Goal: Check status: Check status

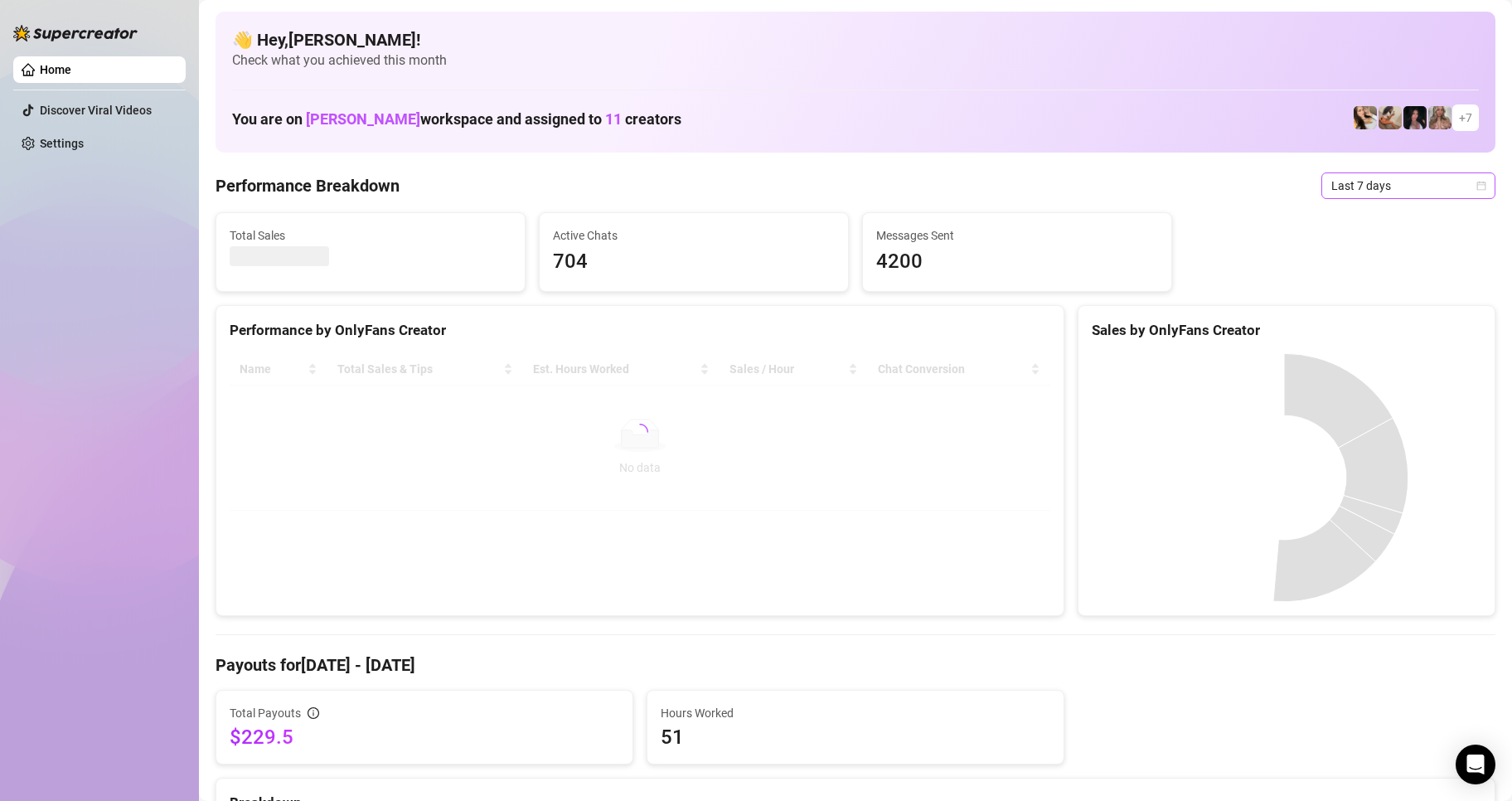
click at [1352, 192] on span "Last 7 days" at bounding box center [1408, 186] width 154 height 25
click at [1375, 314] on div "Custom date" at bounding box center [1394, 324] width 168 height 26
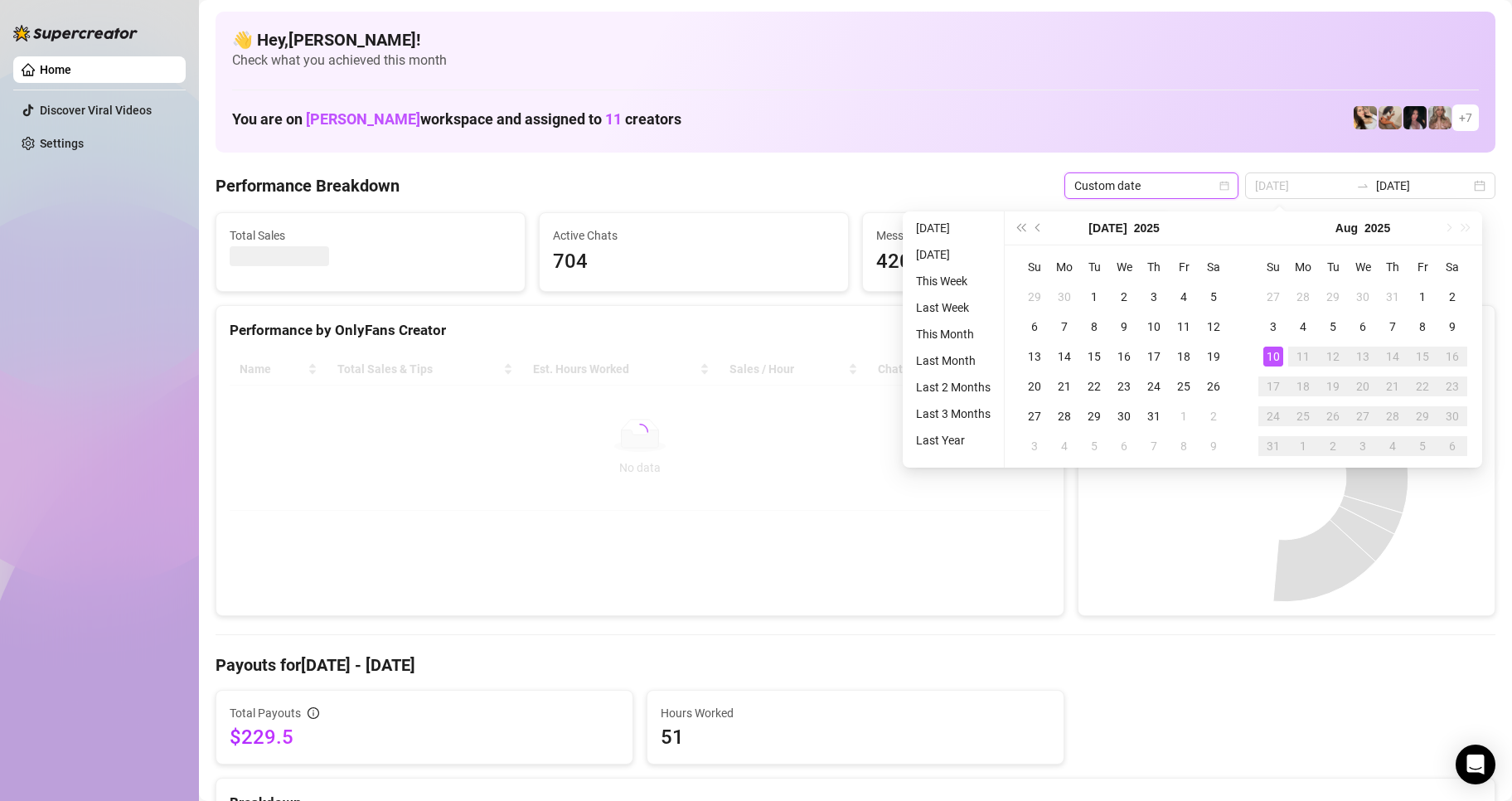
click at [1274, 353] on div "10" at bounding box center [1273, 356] width 19 height 19
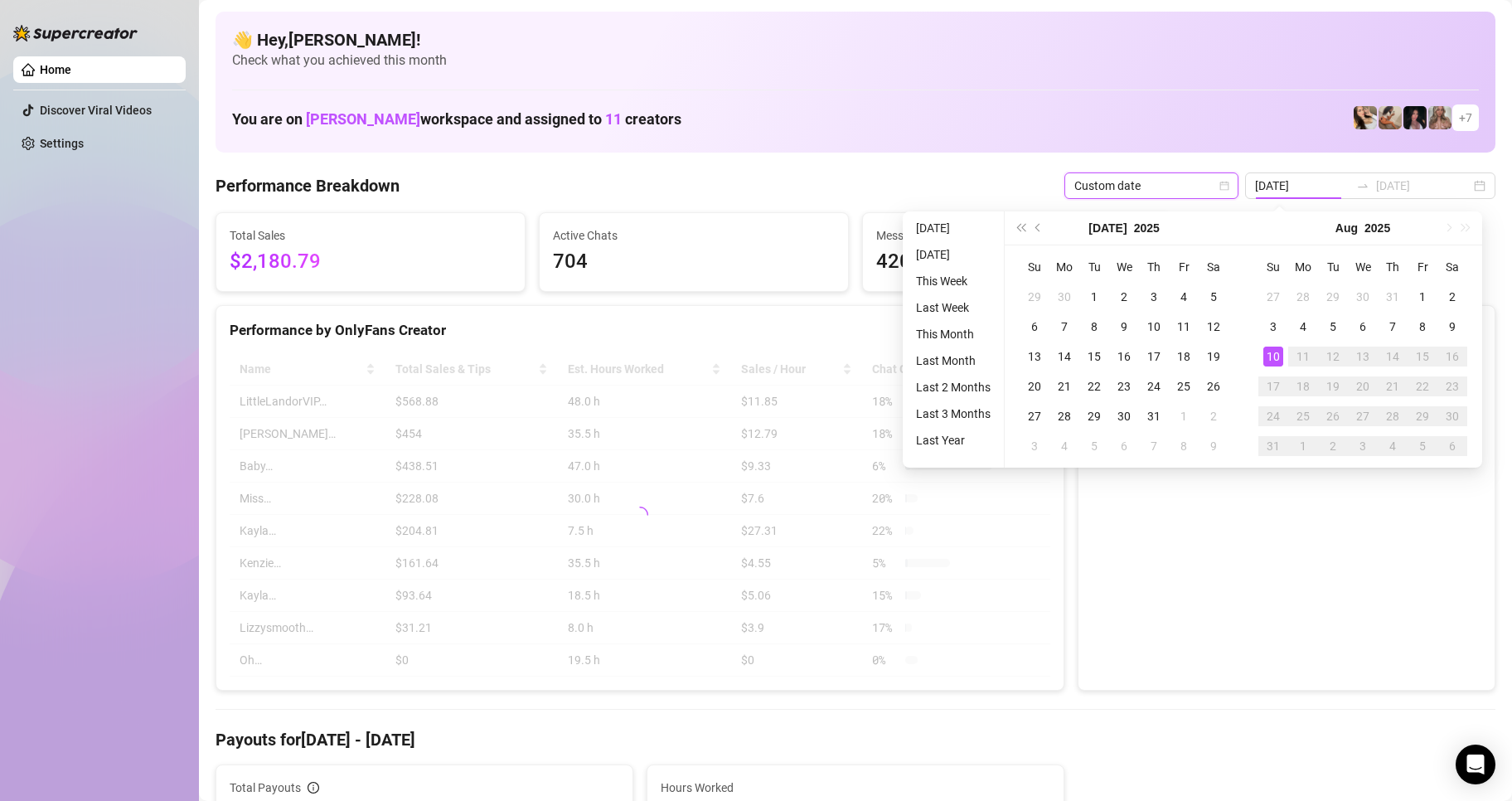
click at [1274, 353] on div "10" at bounding box center [1273, 356] width 19 height 19
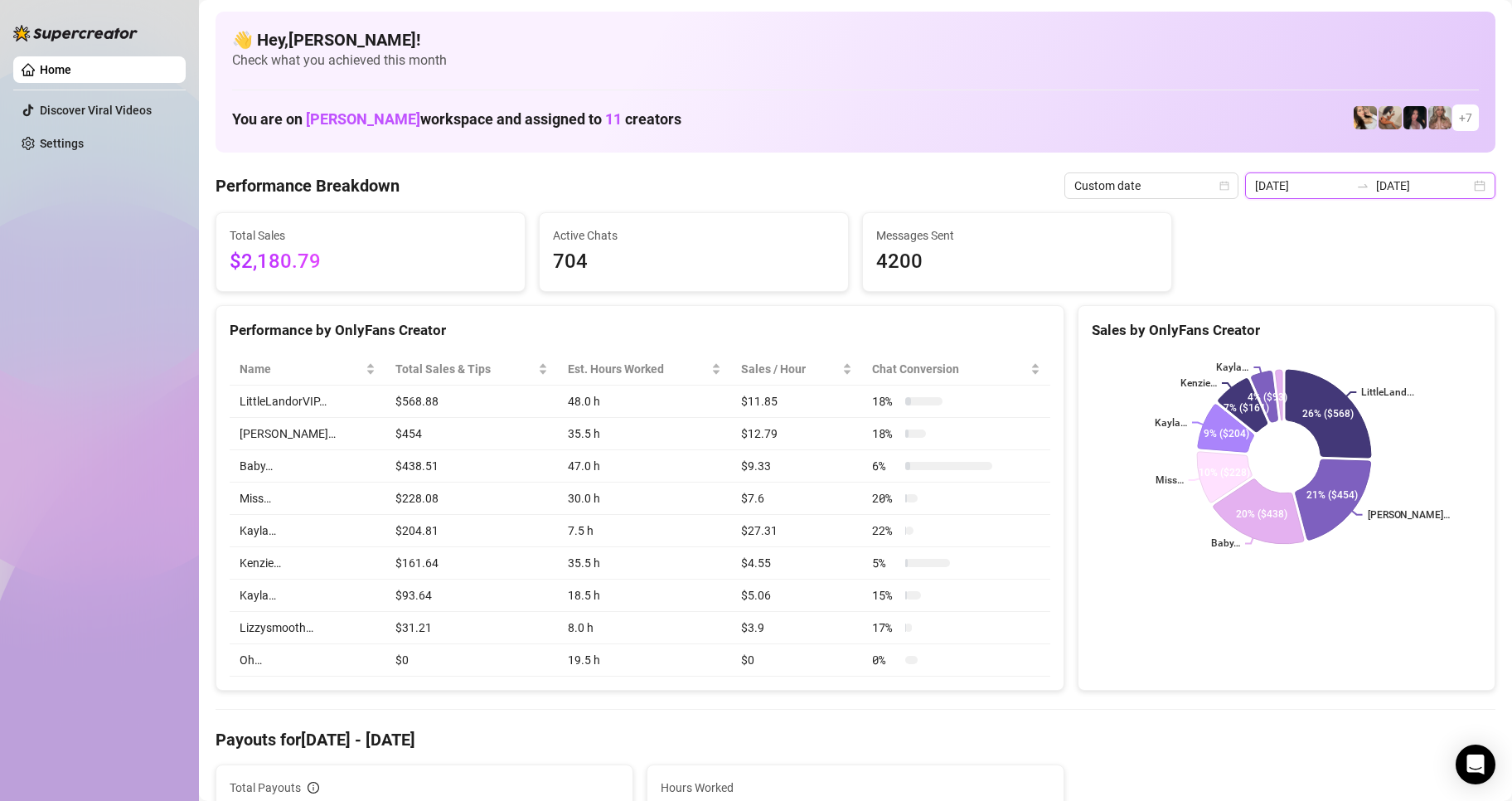
click at [1278, 194] on input "[DATE]" at bounding box center [1301, 185] width 94 height 18
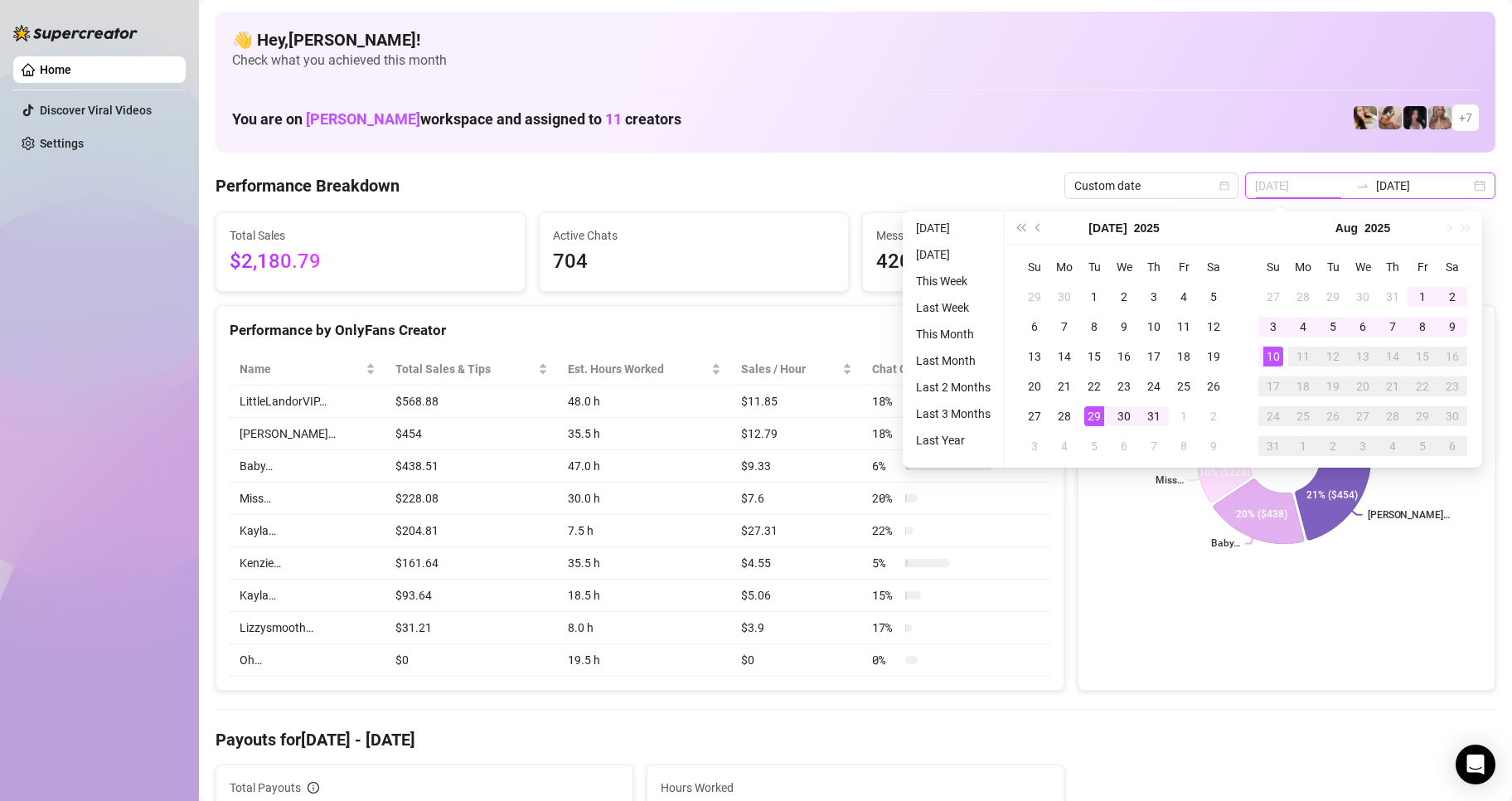
type input "[DATE]"
click at [1276, 357] on div "10" at bounding box center [1273, 356] width 19 height 19
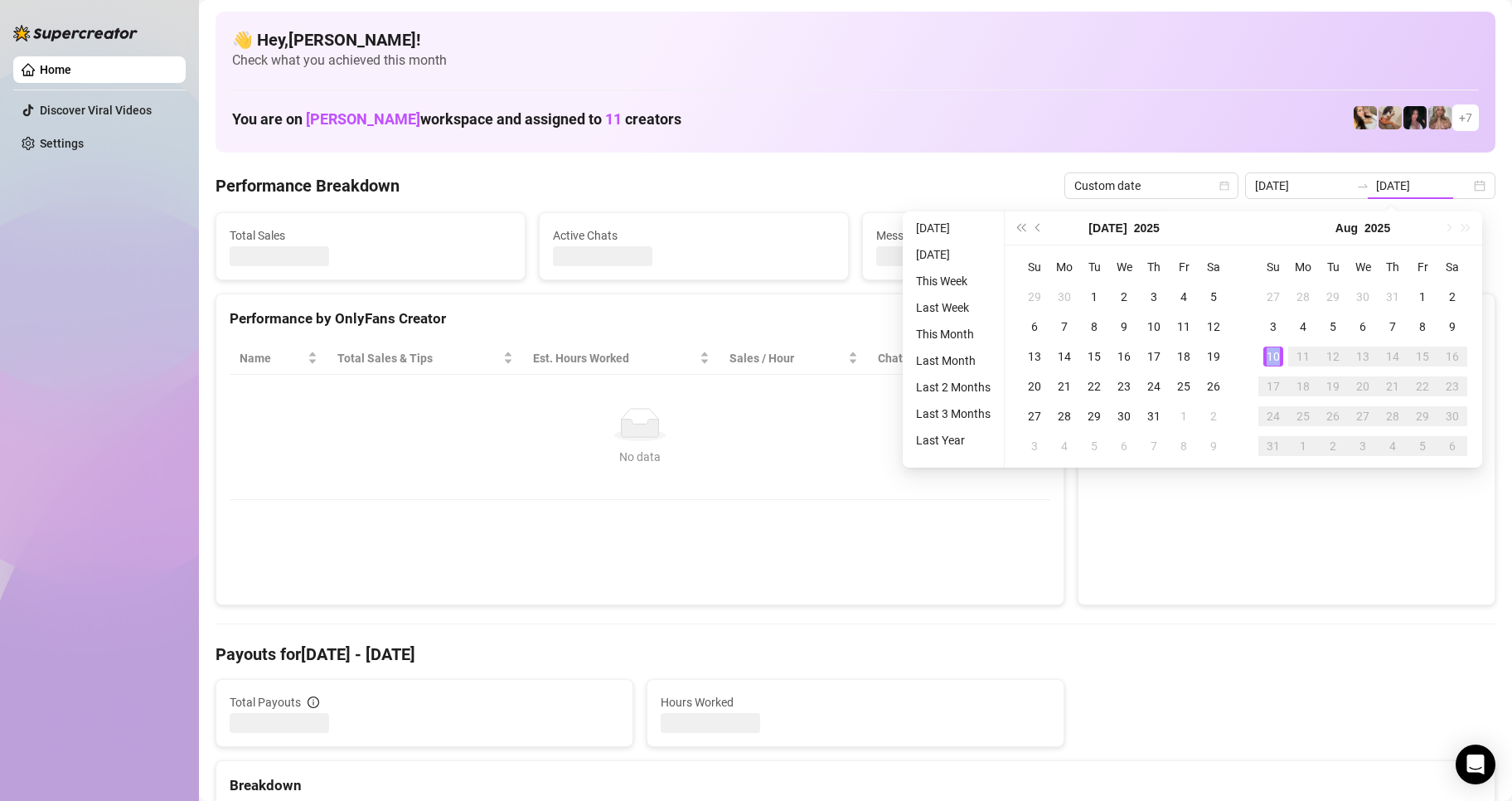
type input "[DATE]"
